Goal: Navigation & Orientation: Find specific page/section

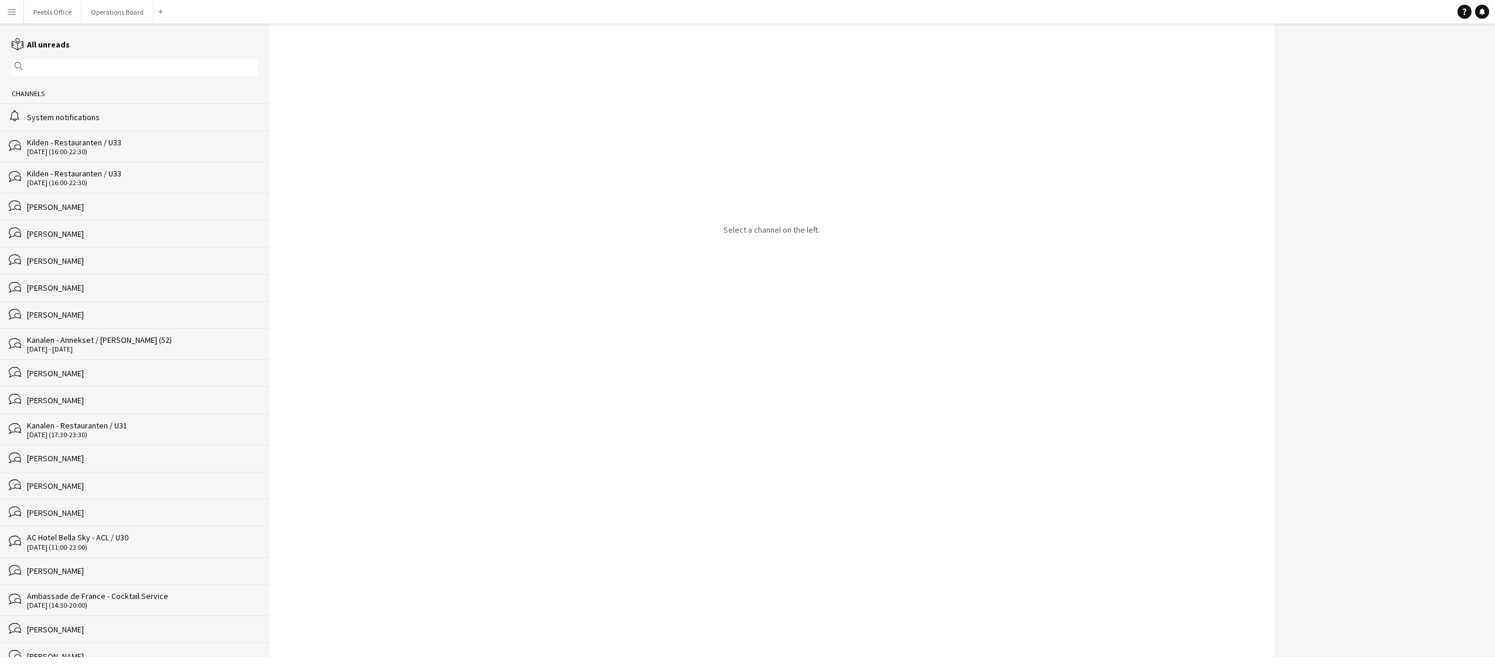
click at [195, 147] on div "Kilden - Restauranten / U33" at bounding box center [142, 142] width 230 height 11
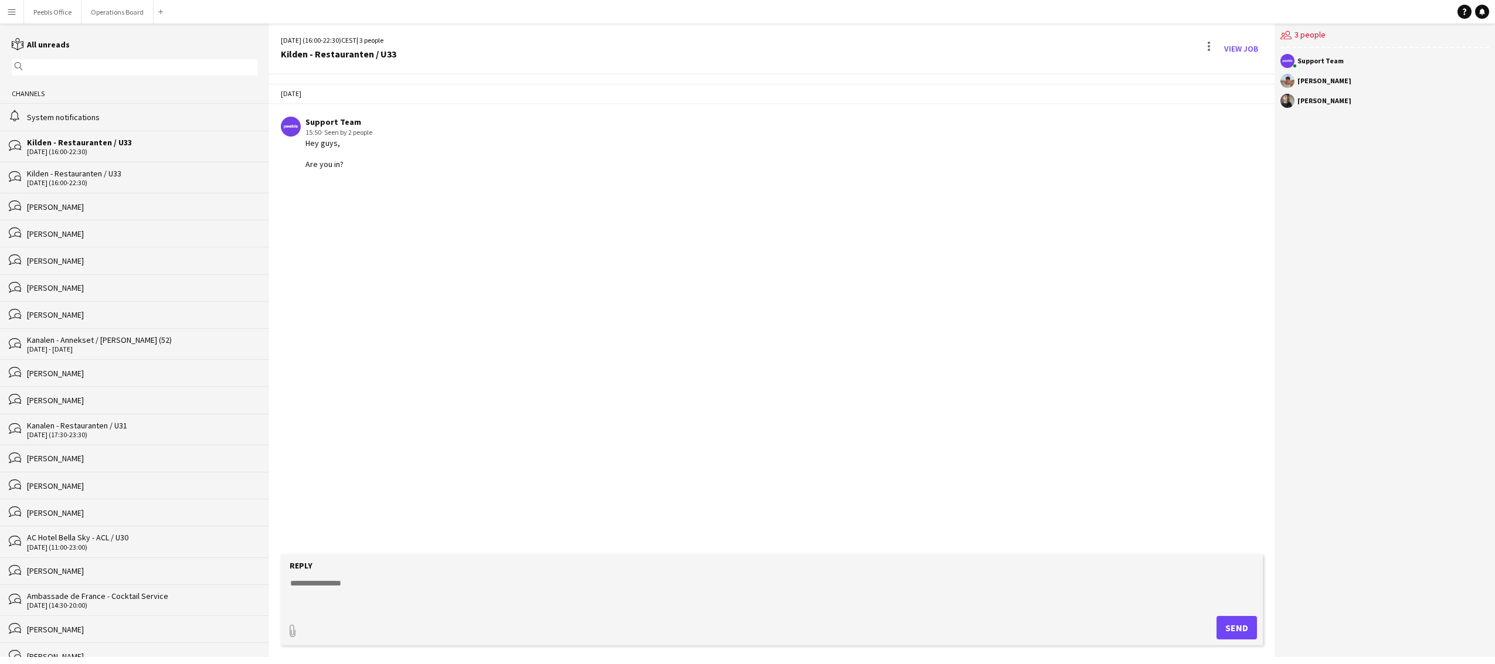
click at [161, 178] on div "Kilden - Restauranten / U33" at bounding box center [142, 173] width 230 height 11
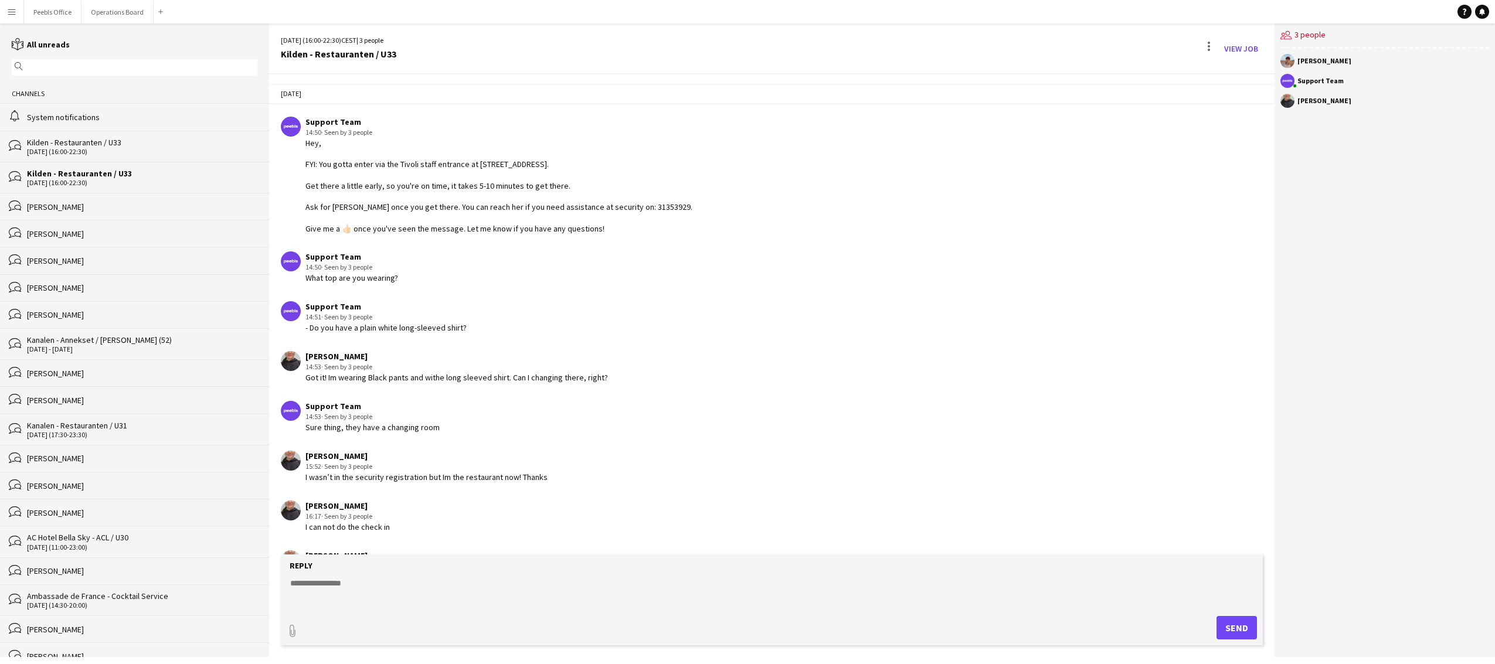
scroll to position [363, 0]
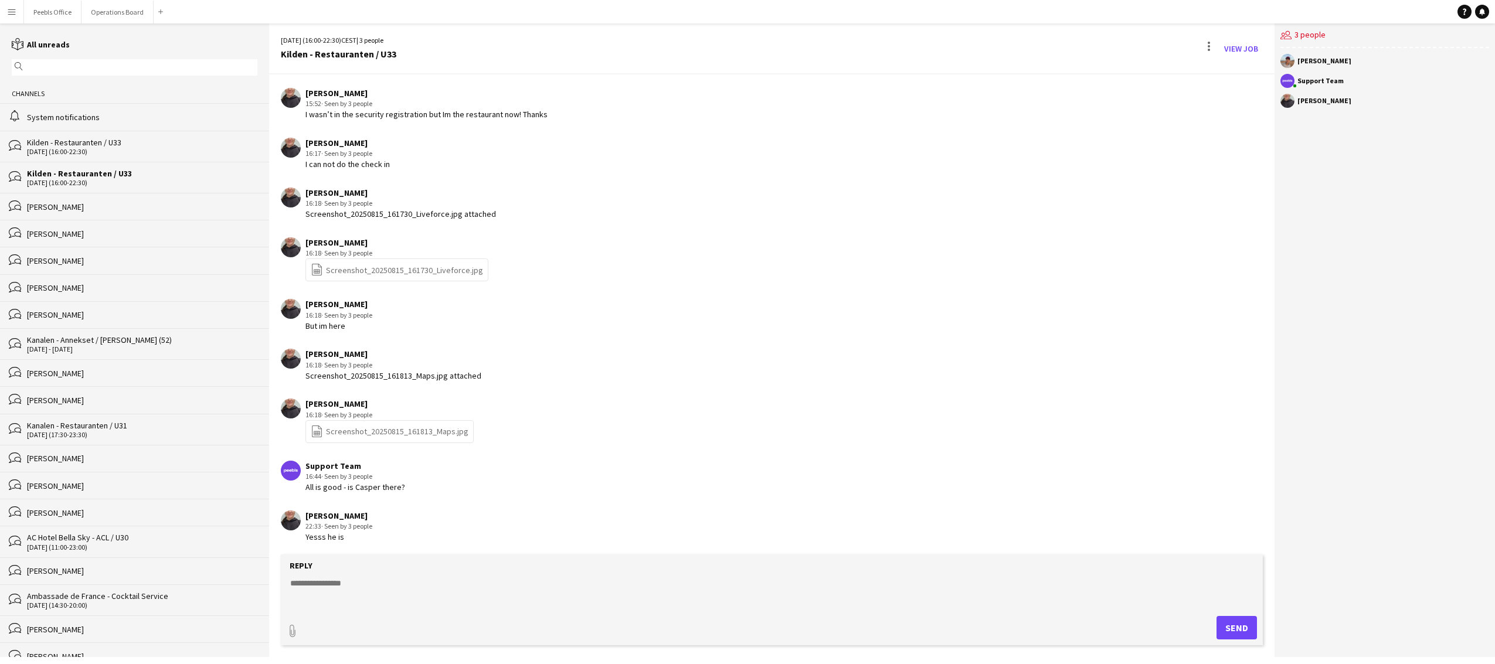
click at [49, 199] on div "bubbles Giuliana Jurio" at bounding box center [134, 206] width 269 height 27
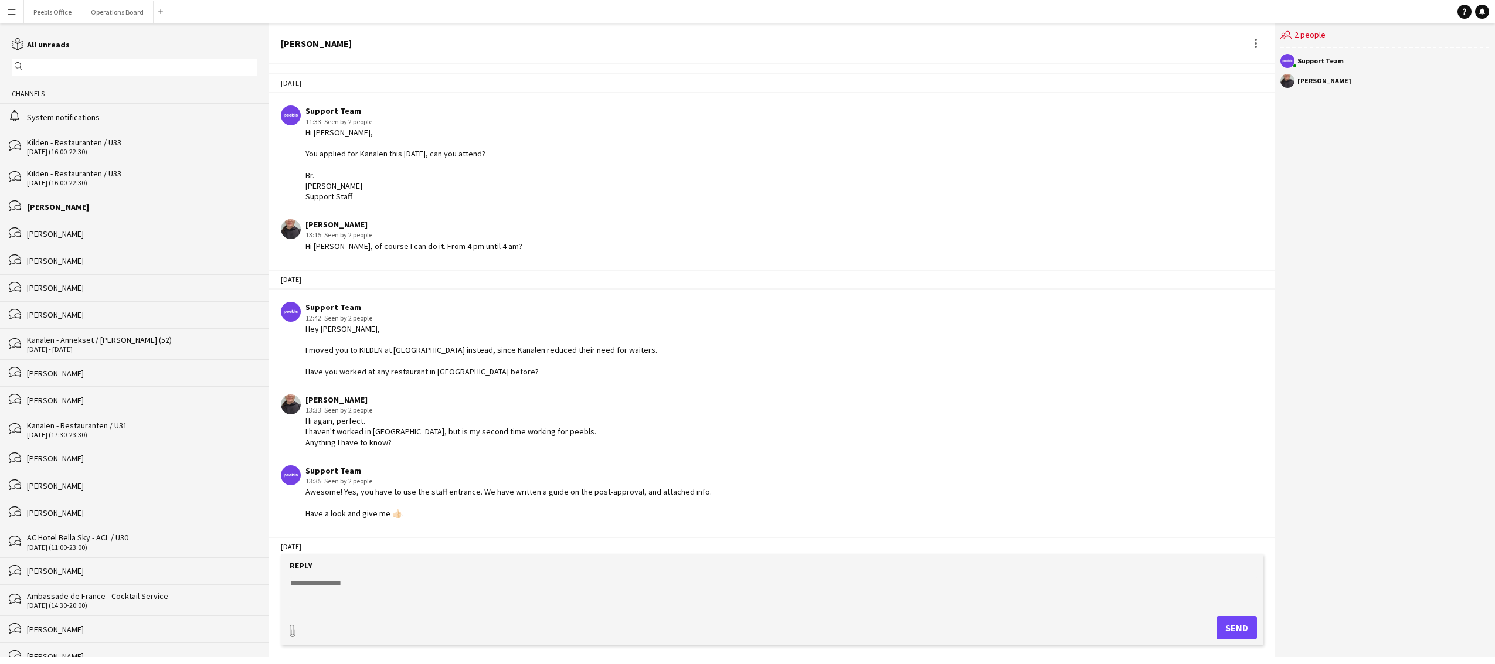
click at [47, 229] on div "Casper Holmberg" at bounding box center [142, 234] width 230 height 11
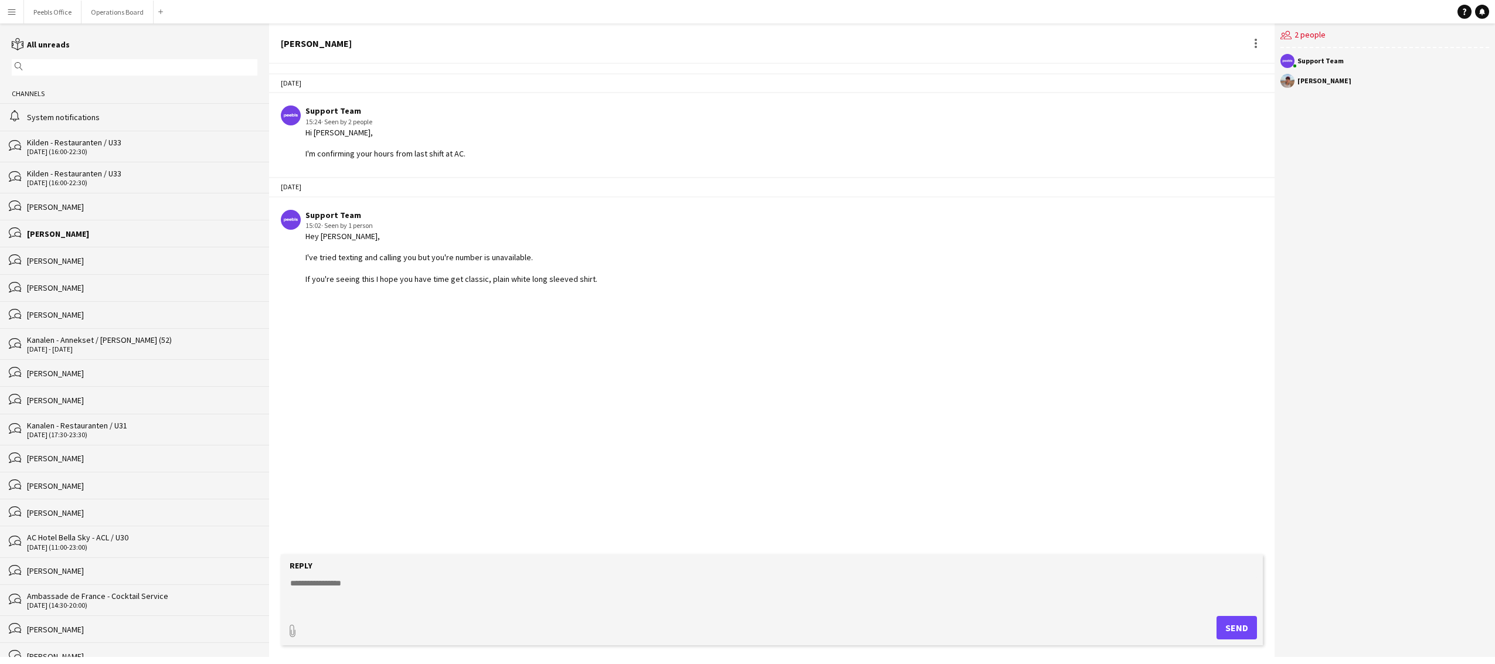
click at [29, 259] on div "MARTHA" at bounding box center [142, 261] width 230 height 11
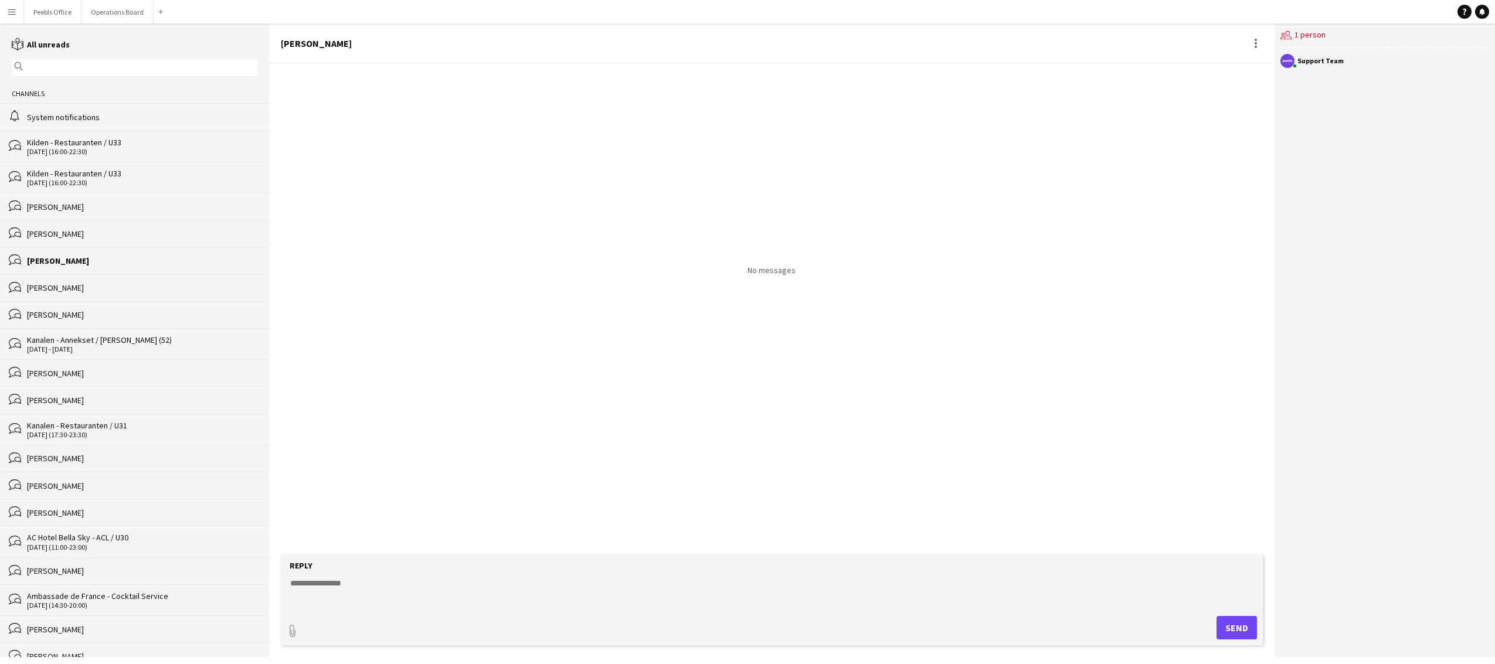
click at [42, 284] on div "Ugne Kisieliute" at bounding box center [142, 288] width 230 height 11
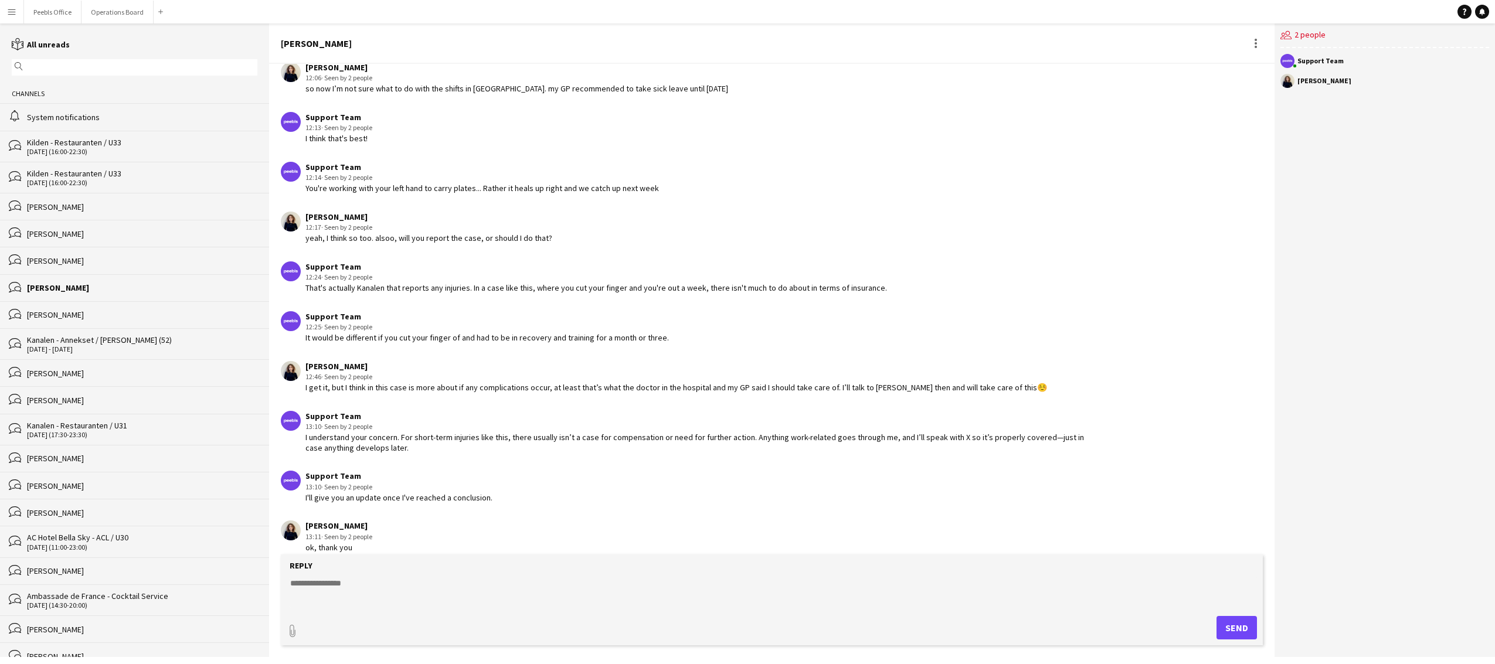
scroll to position [1144, 0]
click at [60, 314] on div "Noah Eskelund-Hansen" at bounding box center [142, 315] width 230 height 11
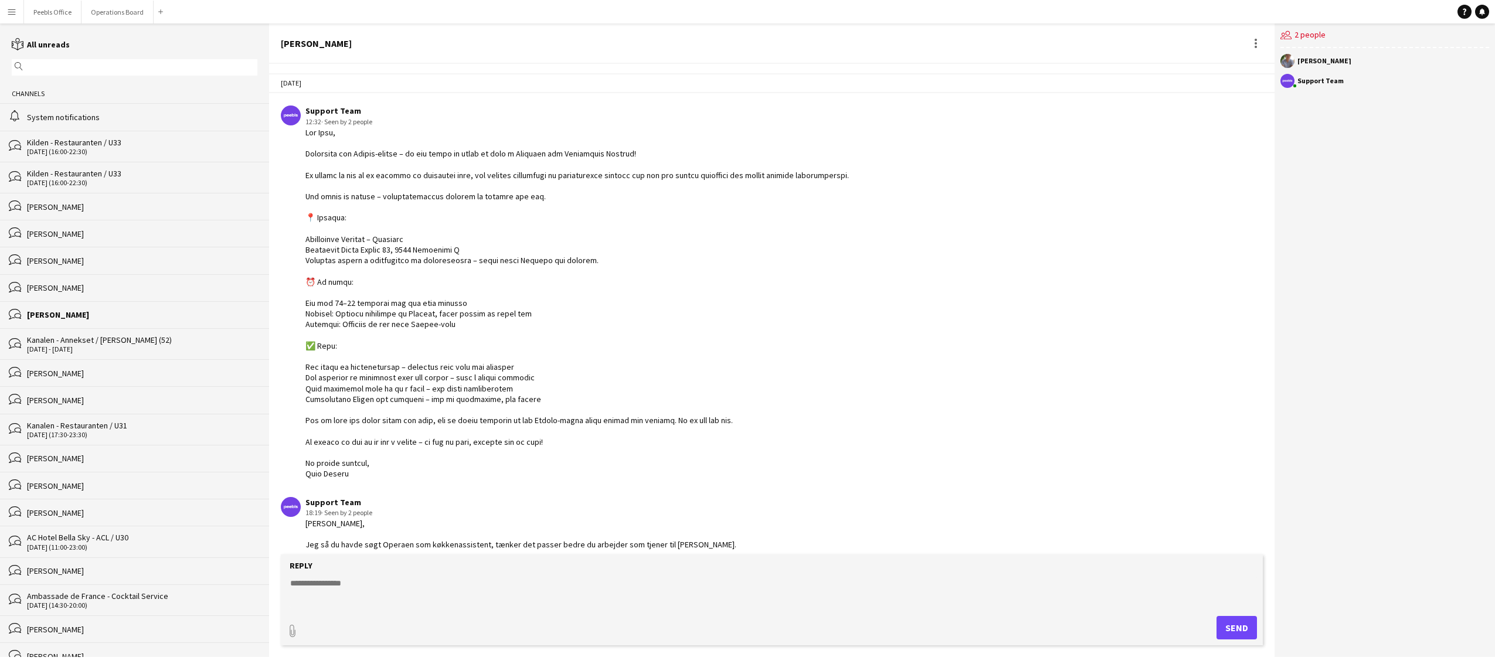
scroll to position [252, 0]
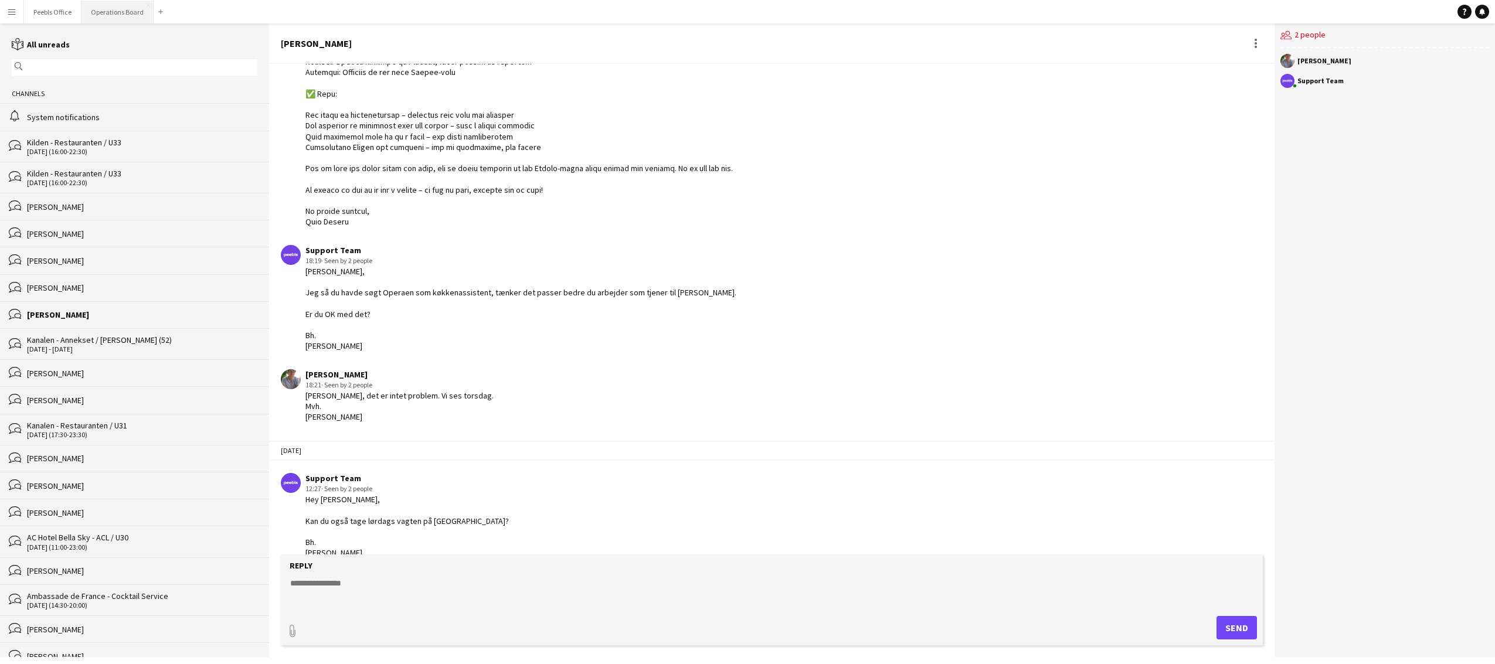
click at [120, 17] on button "Operations Board Close" at bounding box center [118, 12] width 72 height 23
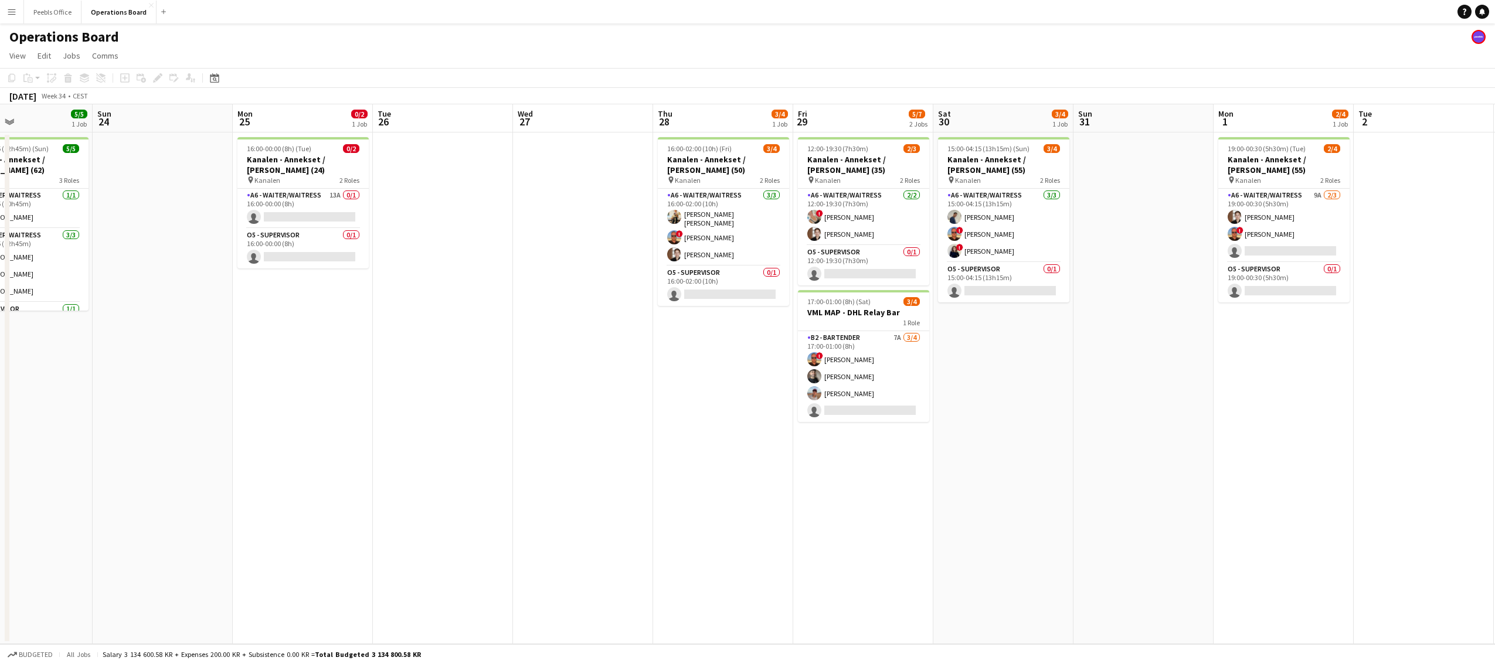
drag, startPoint x: 1149, startPoint y: 428, endPoint x: 680, endPoint y: 438, distance: 469.3
click at [680, 438] on app-calendar-viewport "Wed 20 Thu 21 5/5 1 Job Fri 22 0/2 1 Job Sat 23 5/5 1 Job Sun 24 Mon 25 0/2 1 J…" at bounding box center [747, 374] width 1495 height 540
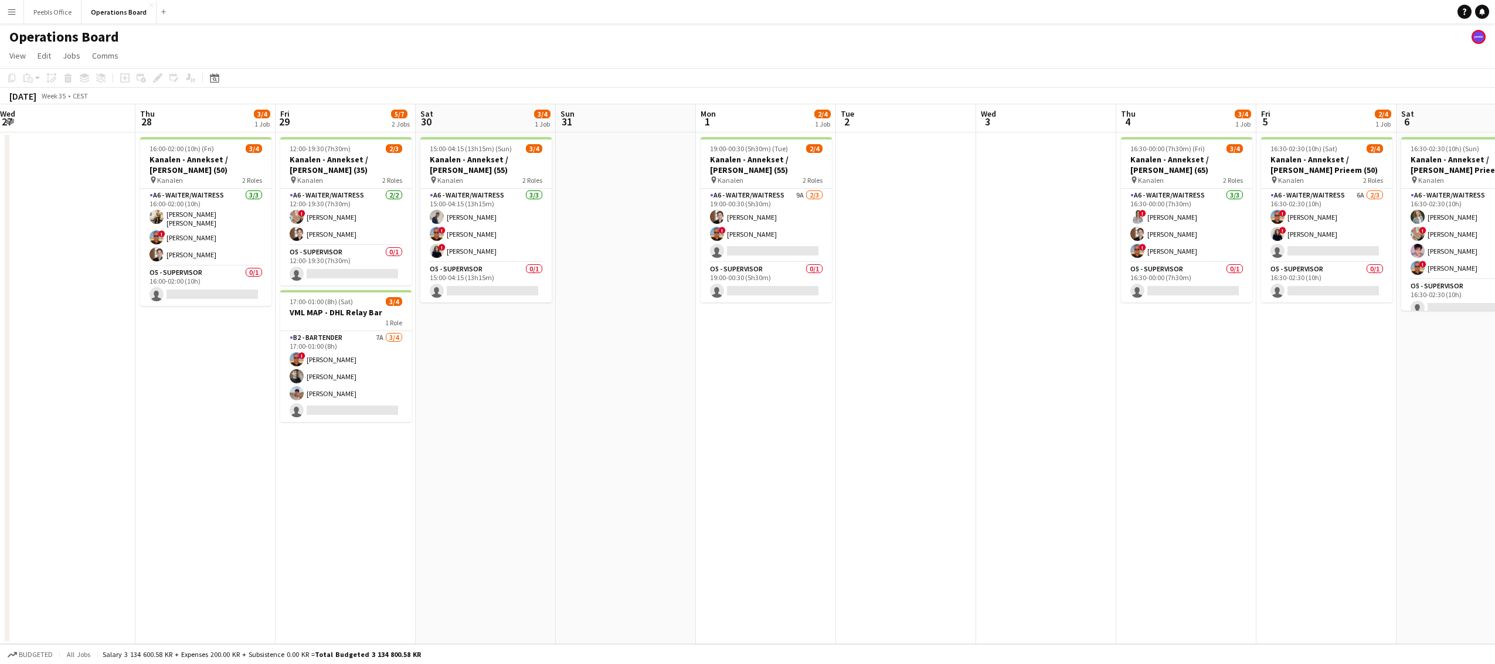
drag, startPoint x: 1144, startPoint y: 459, endPoint x: 627, endPoint y: 491, distance: 517.7
click at [627, 491] on app-calendar-viewport "Sun 24 Mon 25 0/2 1 Job Tue 26 Wed 27 Thu 28 3/4 1 Job Fri 29 5/7 2 Jobs Sat 30…" at bounding box center [747, 374] width 1495 height 540
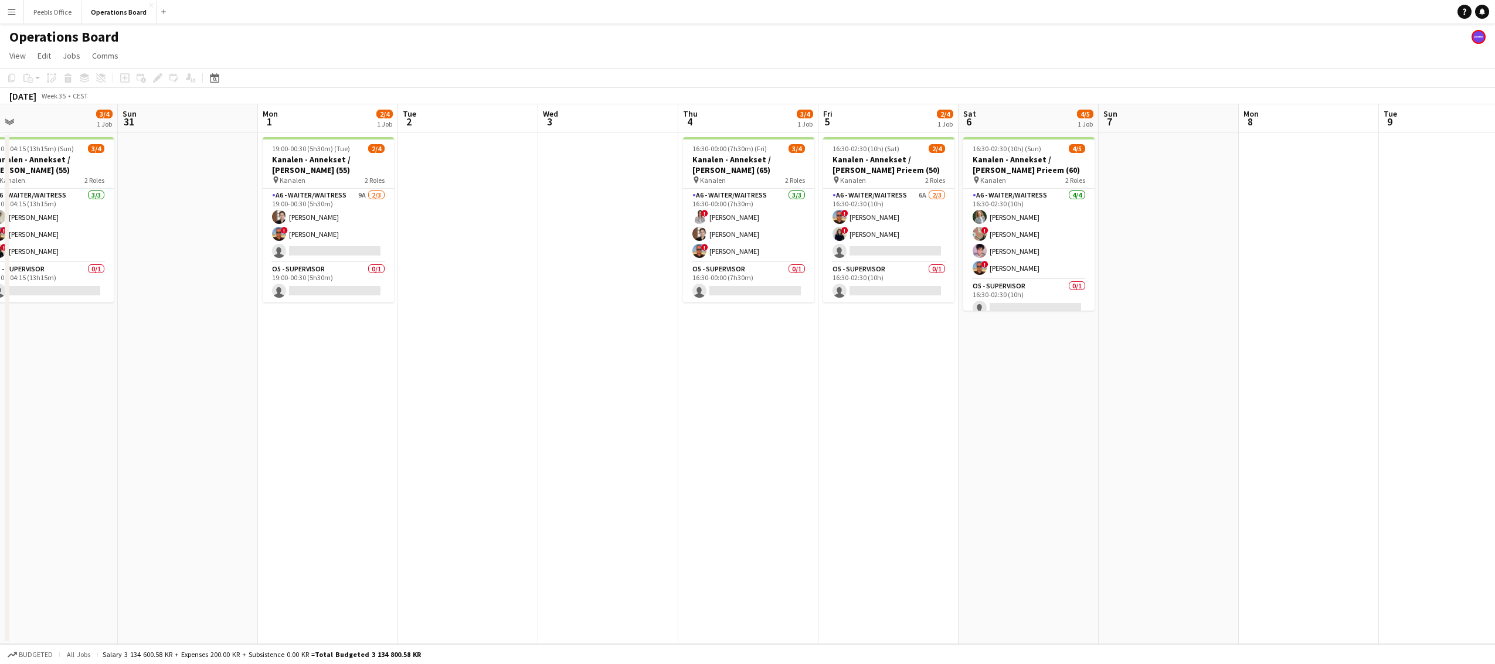
scroll to position [0, 457]
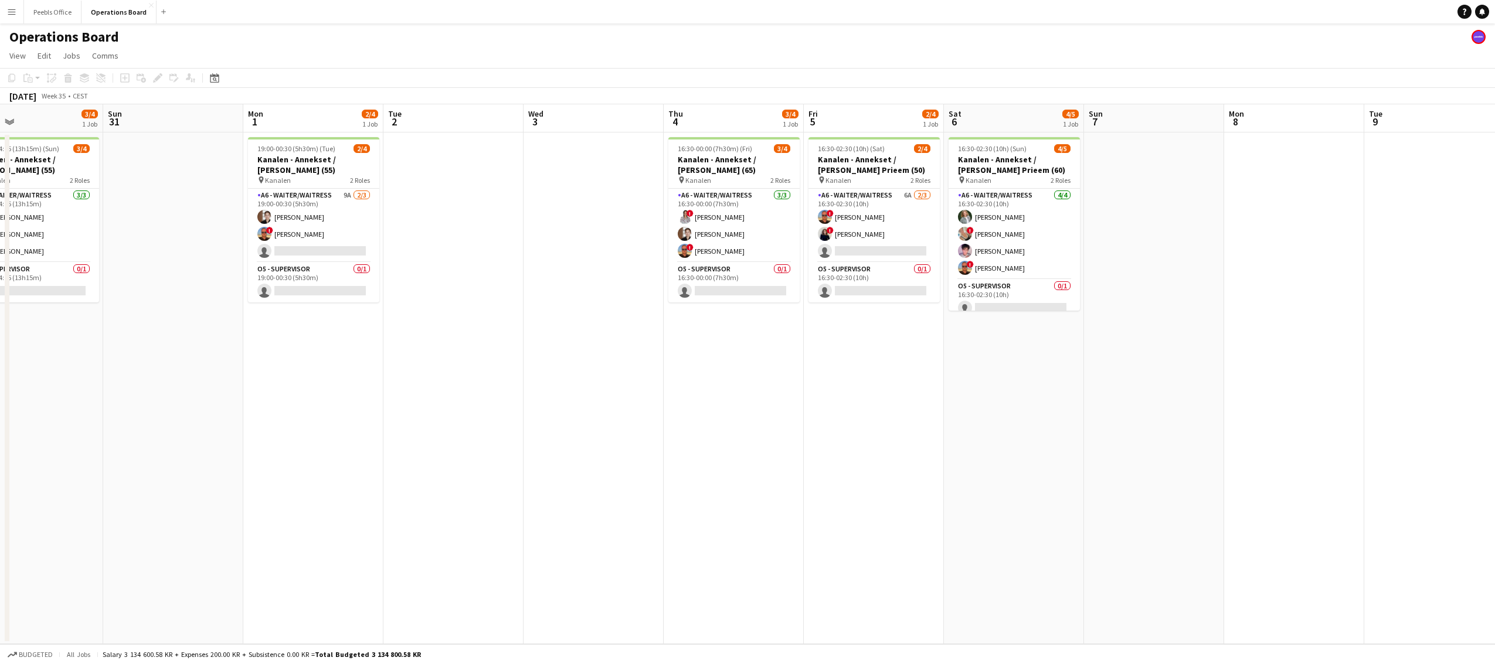
drag, startPoint x: 1175, startPoint y: 492, endPoint x: 722, endPoint y: 520, distance: 453.6
click at [722, 520] on app-calendar-viewport "Wed 27 Thu 28 3/4 1 Job Fri 29 5/7 2 Jobs Sat 30 3/4 1 Job Sun 31 Mon 1 2/4 1 J…" at bounding box center [747, 374] width 1495 height 540
click at [921, 498] on app-date-cell "16:30-02:30 (10h) (Sat) 2/4 Kanalen - Annekset / Jytte Prieem (50) pin Kanalen …" at bounding box center [874, 389] width 140 height 512
